Goal: Navigation & Orientation: Go to known website

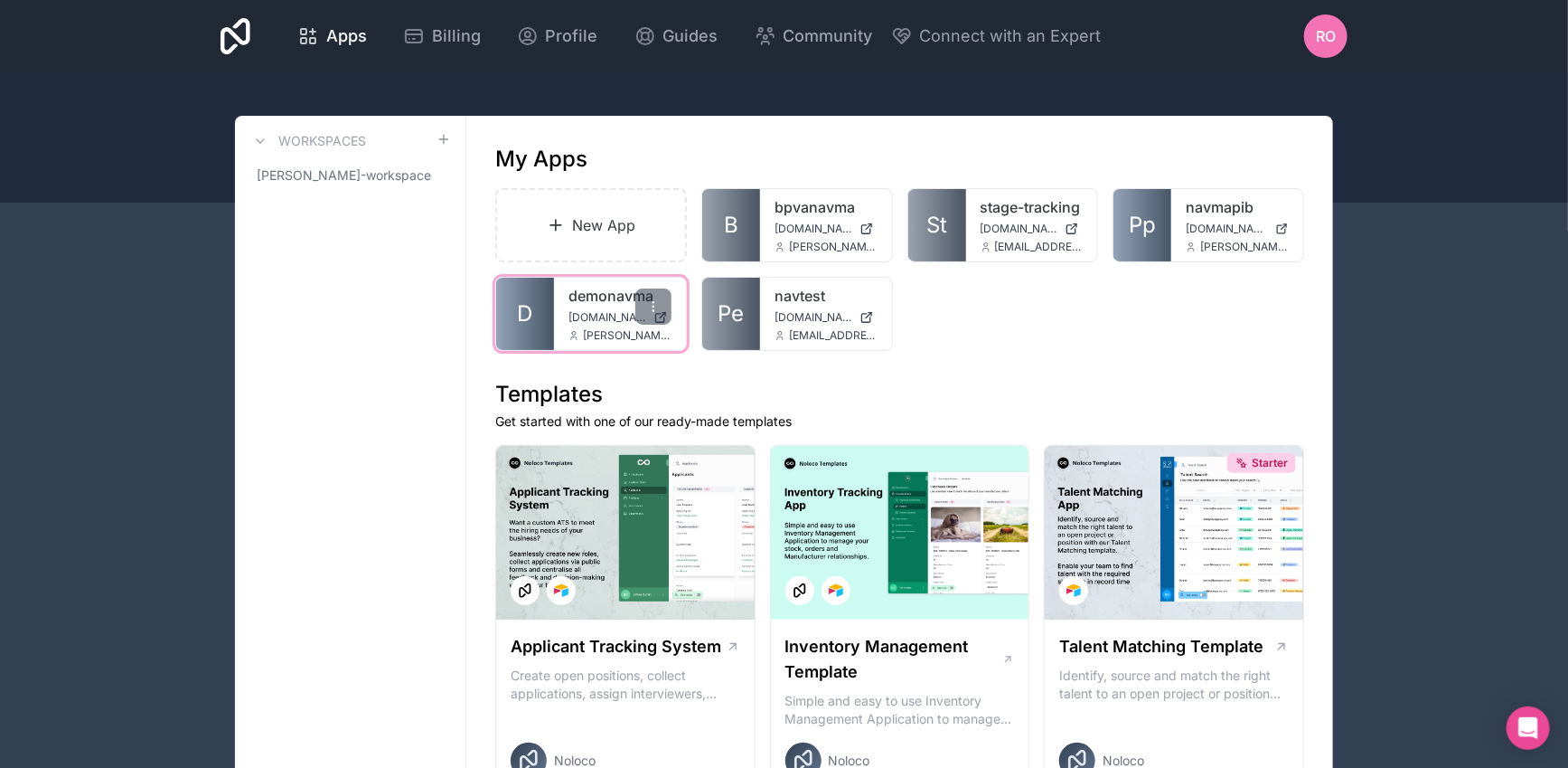
click at [601, 311] on span "demonavma.noloco.co" at bounding box center [607, 316] width 78 height 14
click at [606, 308] on div "demonavma demonavma.noloco.co john.hannon@finres.ie" at bounding box center [620, 313] width 132 height 72
click at [590, 293] on link "demonavma" at bounding box center [619, 295] width 103 height 22
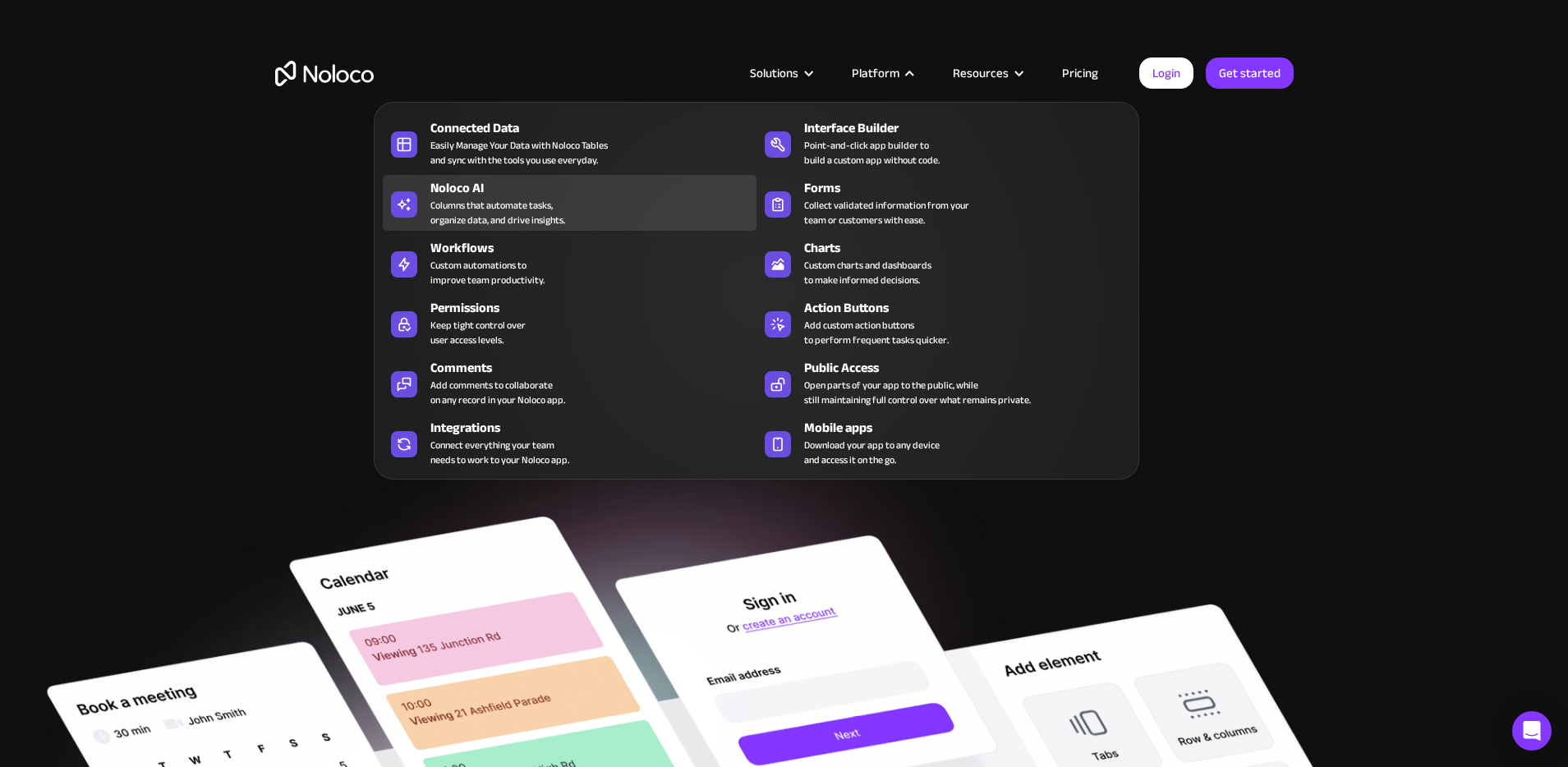
click at [458, 186] on div "Noloco AI" at bounding box center [597, 188] width 334 height 20
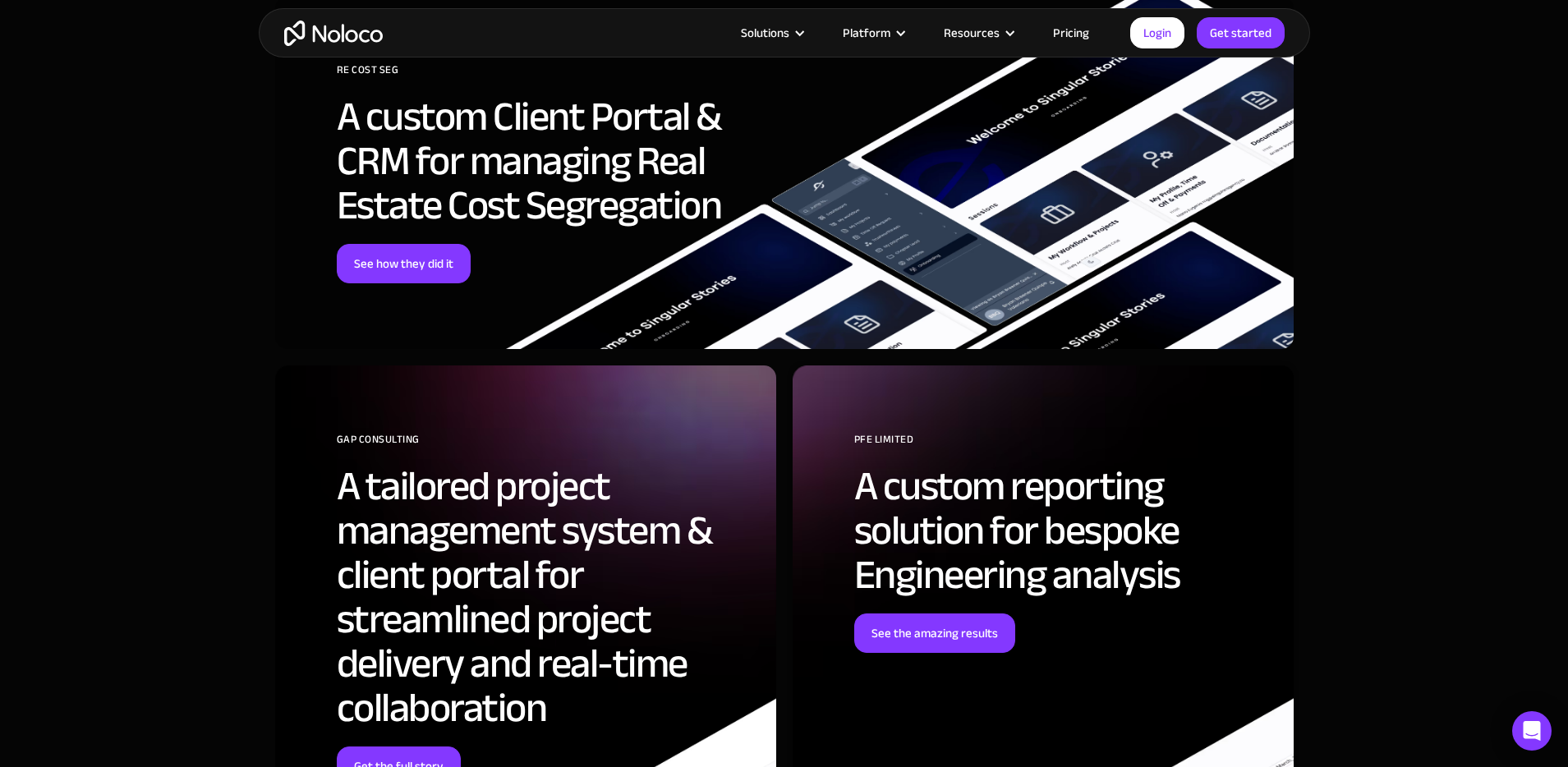
scroll to position [4525, 0]
